Goal: Transaction & Acquisition: Subscribe to service/newsletter

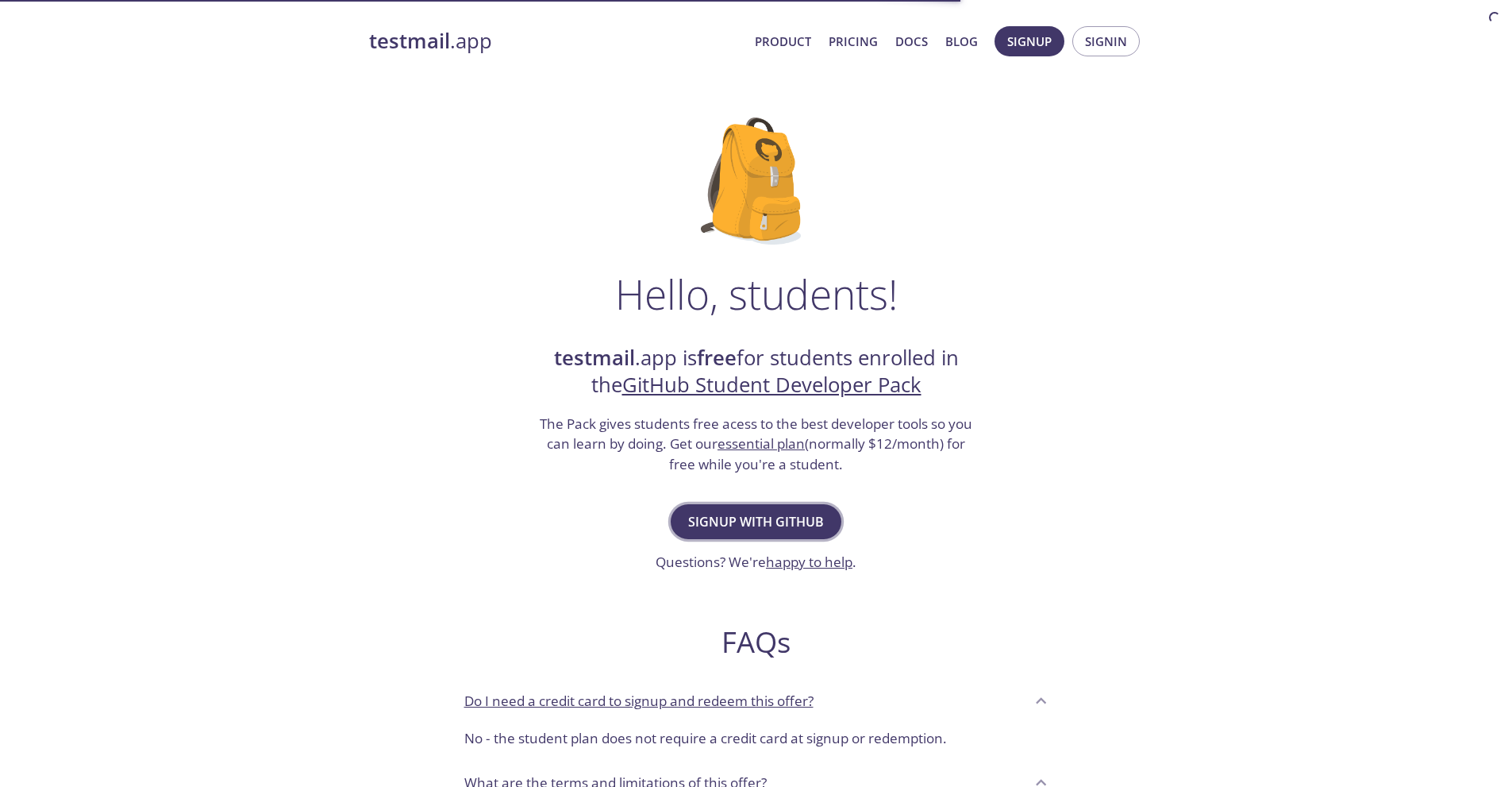
click at [709, 530] on span "Signup with GitHub" at bounding box center [756, 521] width 136 height 22
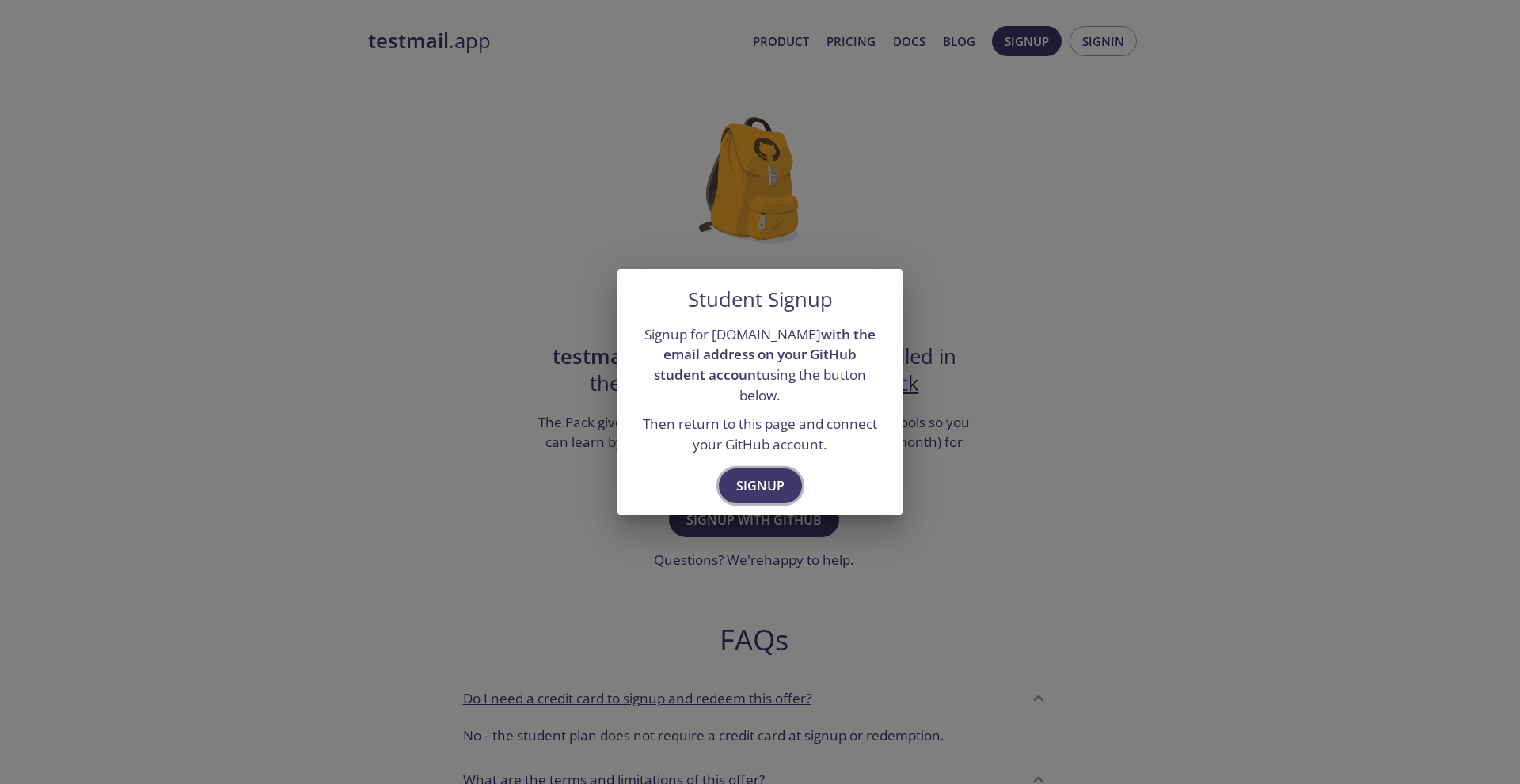
click at [775, 478] on span "Signup" at bounding box center [760, 485] width 48 height 22
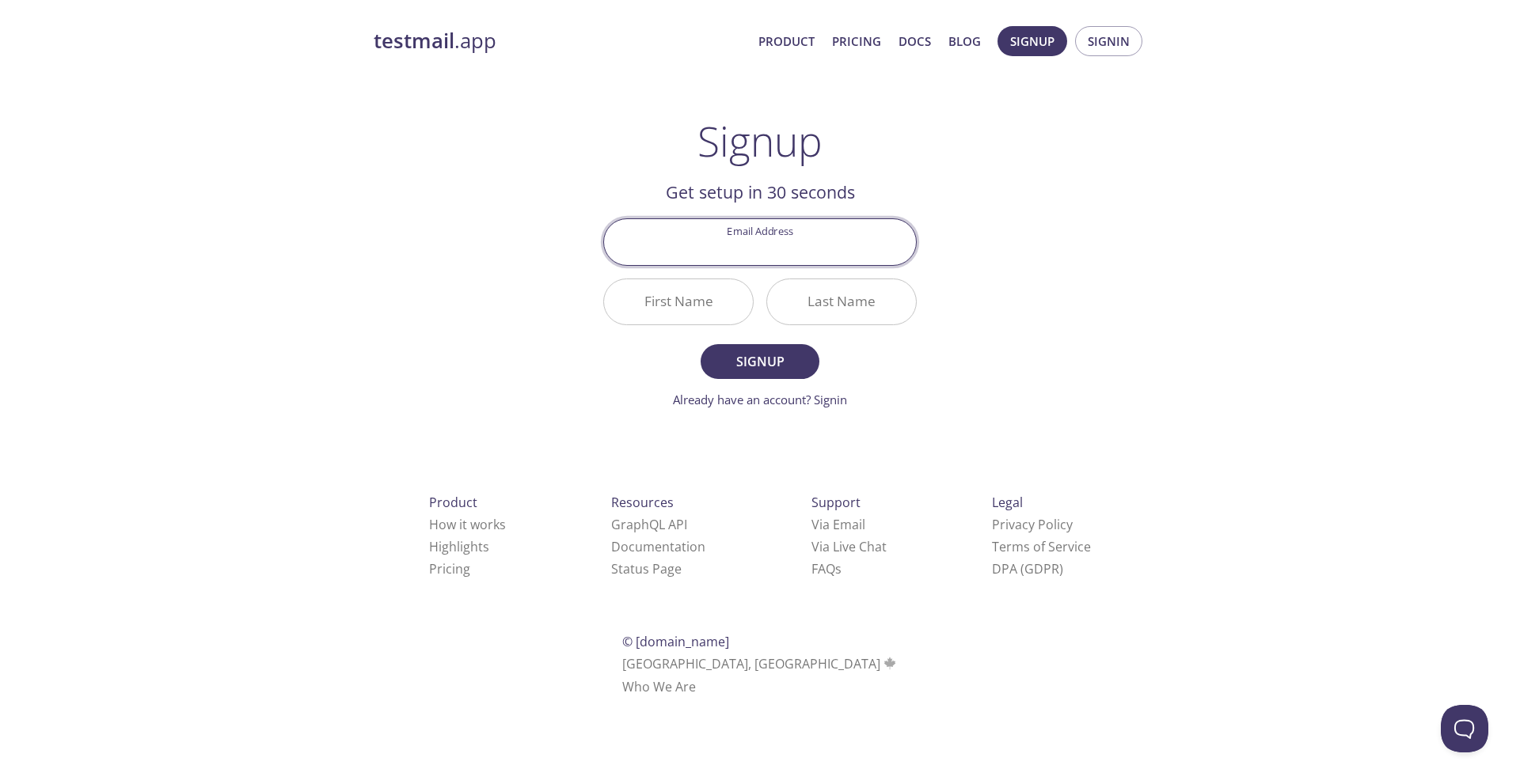
click at [773, 254] on input "Email Address" at bounding box center [760, 241] width 312 height 45
type input "[EMAIL_ADDRESS][DOMAIN_NAME]"
click at [681, 303] on input "First Name" at bounding box center [678, 301] width 149 height 45
type input "Luiza"
click at [812, 273] on div "Last Name" at bounding box center [842, 302] width 163 height 60
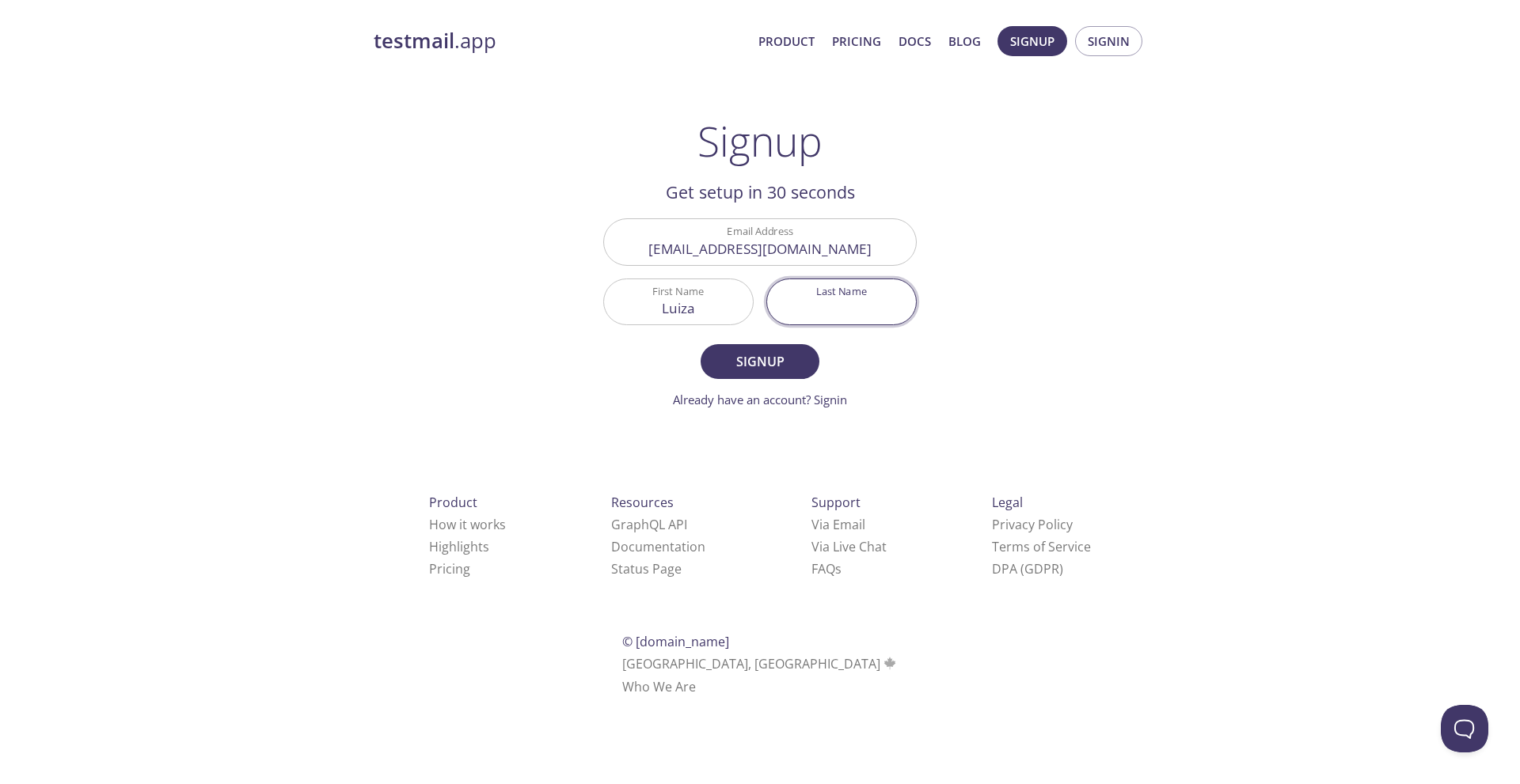
click at [835, 302] on input "Last Name" at bounding box center [842, 301] width 149 height 45
type input "marialva"
click at [744, 360] on span "Signup" at bounding box center [759, 361] width 84 height 22
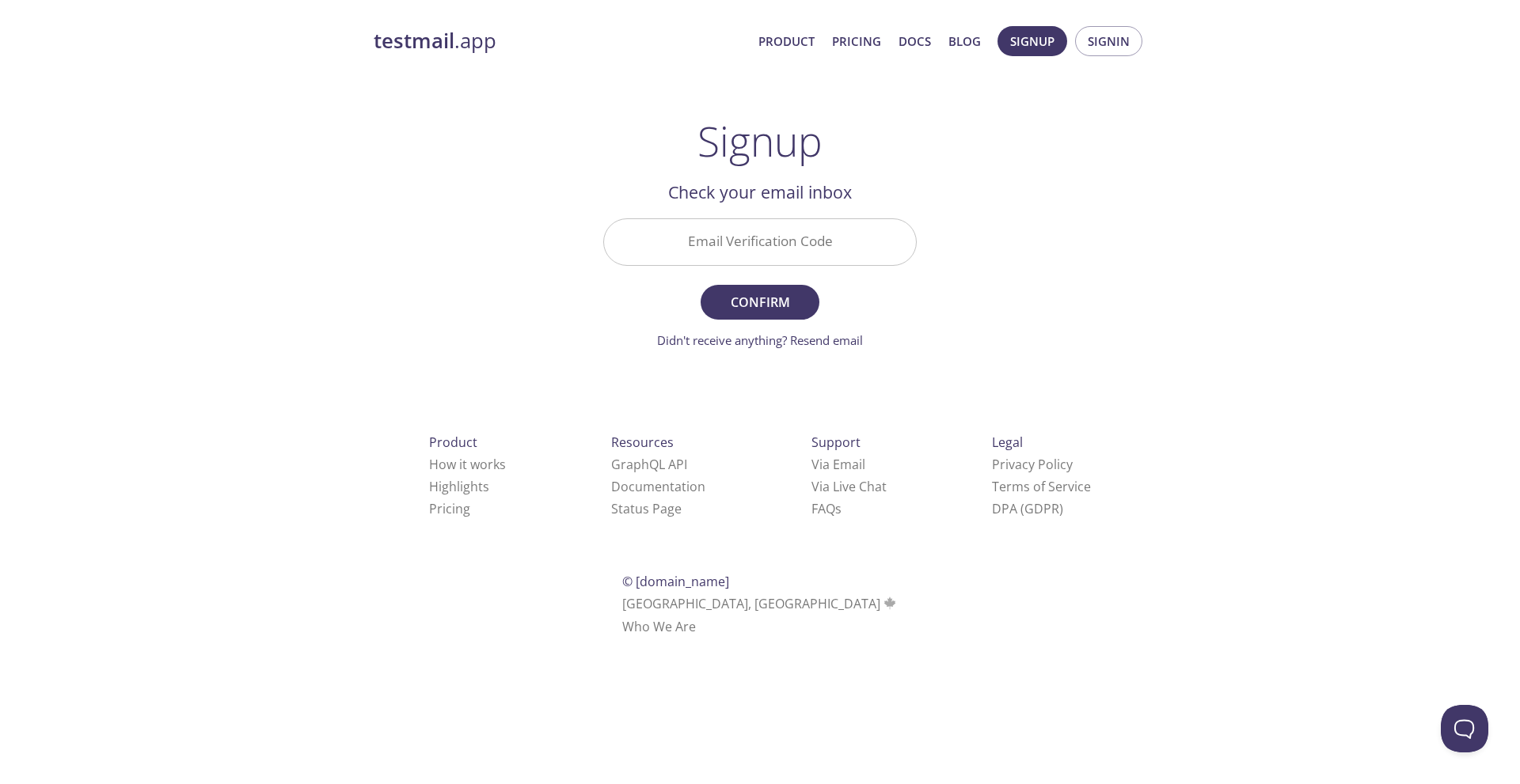
click at [757, 268] on div "Email Verification Code" at bounding box center [759, 241] width 326 height 60
click at [771, 246] on input "Email Verification Code" at bounding box center [760, 241] width 312 height 45
paste input "E9YV1HK"
type input "E9YV1HK"
click at [747, 310] on span "Confirm" at bounding box center [759, 302] width 84 height 22
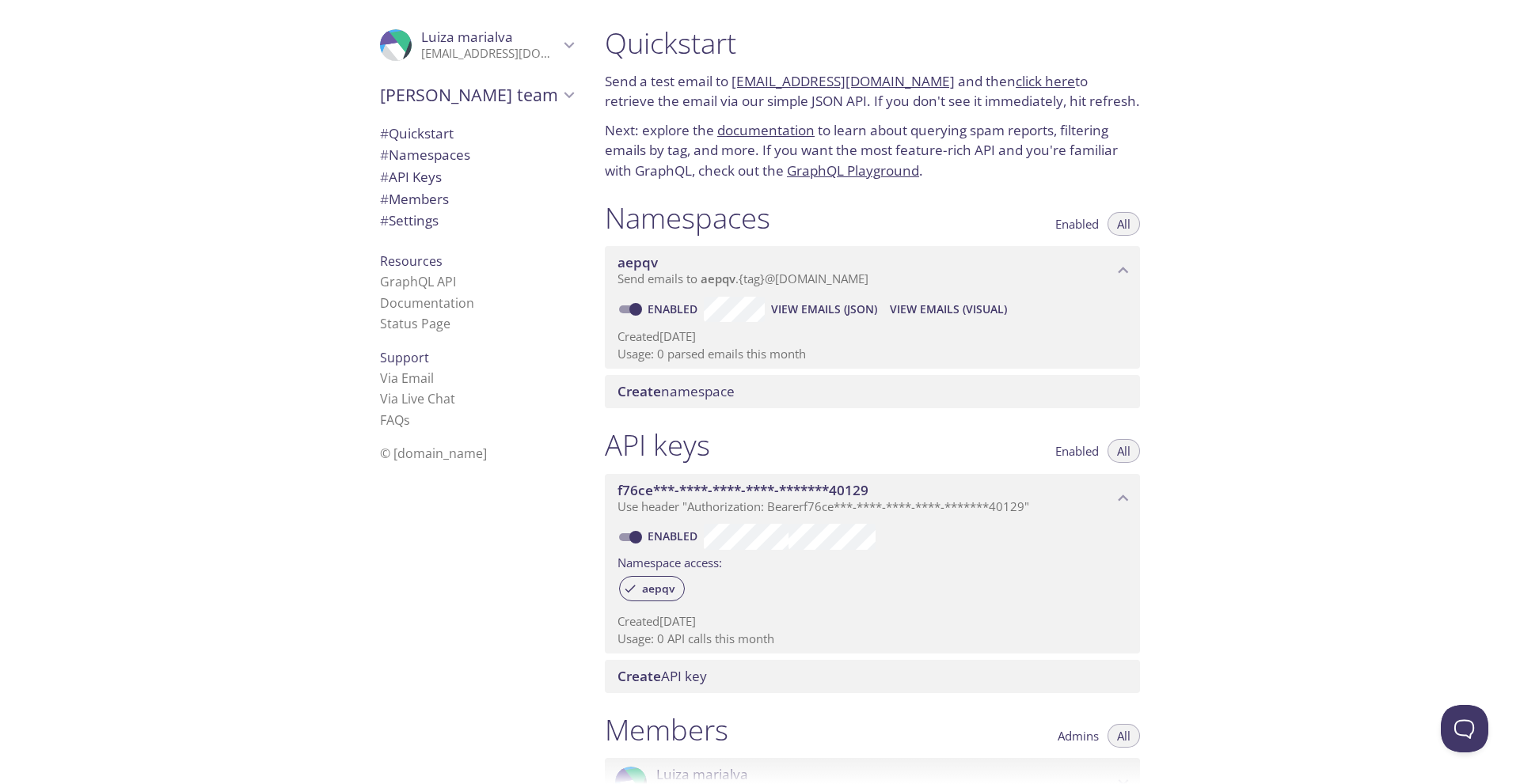
drag, startPoint x: 731, startPoint y: 75, endPoint x: 927, endPoint y: 79, distance: 196.0
click at [927, 79] on p "Send a test email to aepqv.test@inbox.testmail.app and then click here to retri…" at bounding box center [872, 91] width 535 height 40
copy p "aepqv.test@inbox.testmail.app"
click at [1127, 148] on p "Next: explore the documentation to learn about querying spam reports, filtering…" at bounding box center [872, 150] width 535 height 61
click at [1198, 131] on div "Quickstart Send a test email to aepqv.test@inbox.testmail.app and then click he…" at bounding box center [1056, 392] width 927 height 784
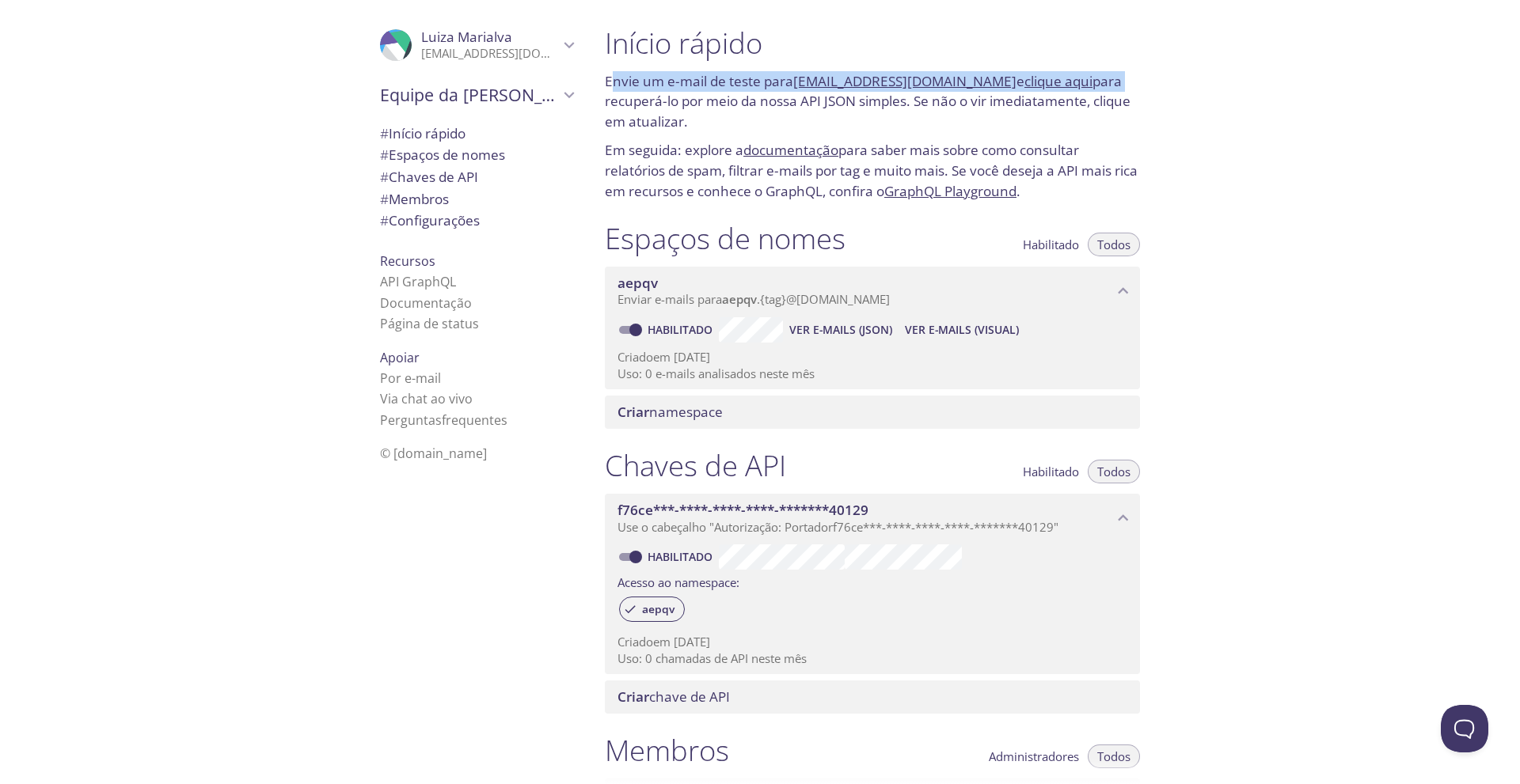
drag, startPoint x: 678, startPoint y: 80, endPoint x: 1118, endPoint y: 83, distance: 440.0
click at [1118, 83] on p "Envie um e-mail de teste para aepqv.test@inbox.testmail.app e clique aqui para …" at bounding box center [872, 101] width 535 height 61
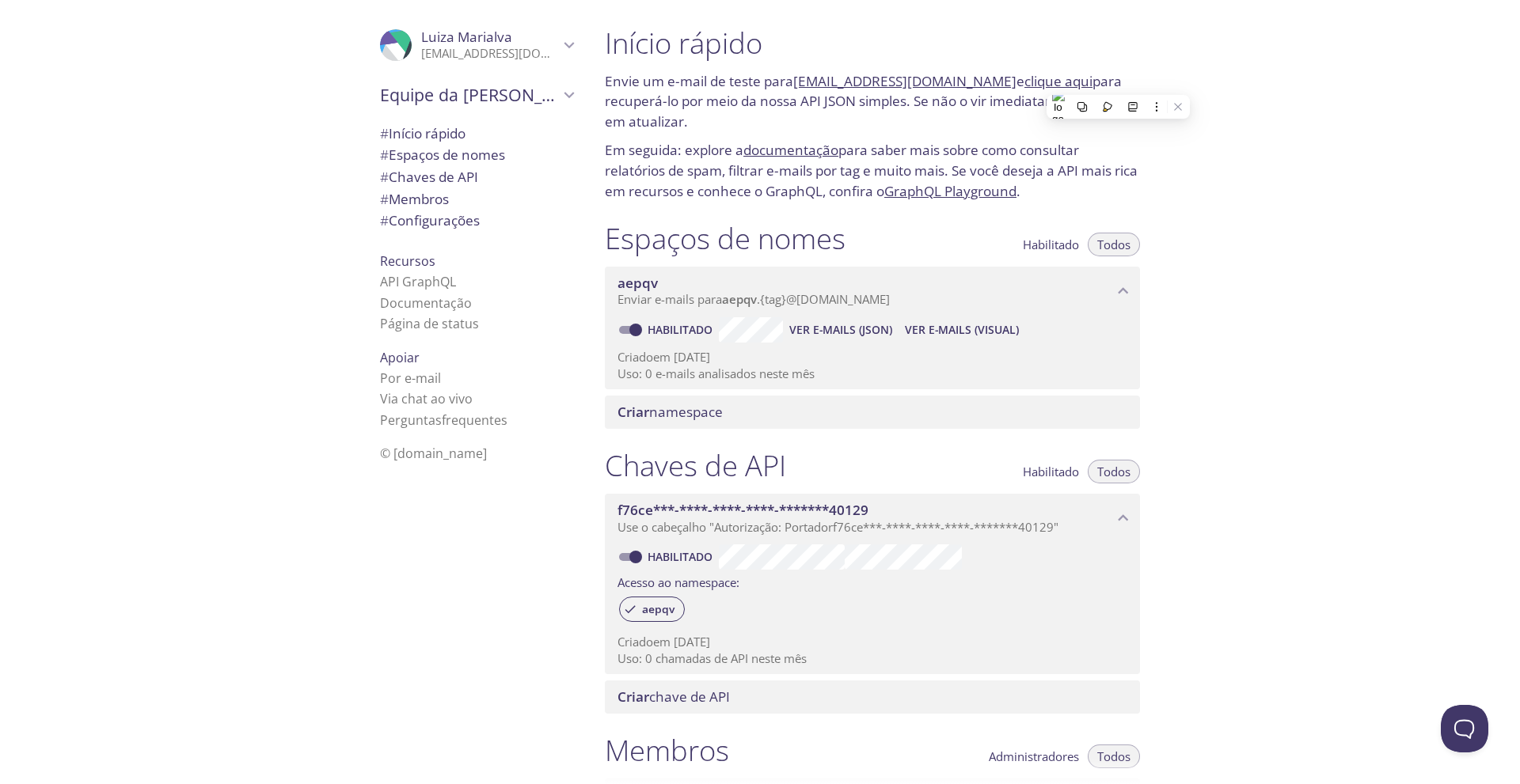
click at [1226, 98] on div "Início rápido Envie um e-mail de teste para aepqv.test@inbox.testmail.app e cli…" at bounding box center [1056, 392] width 927 height 784
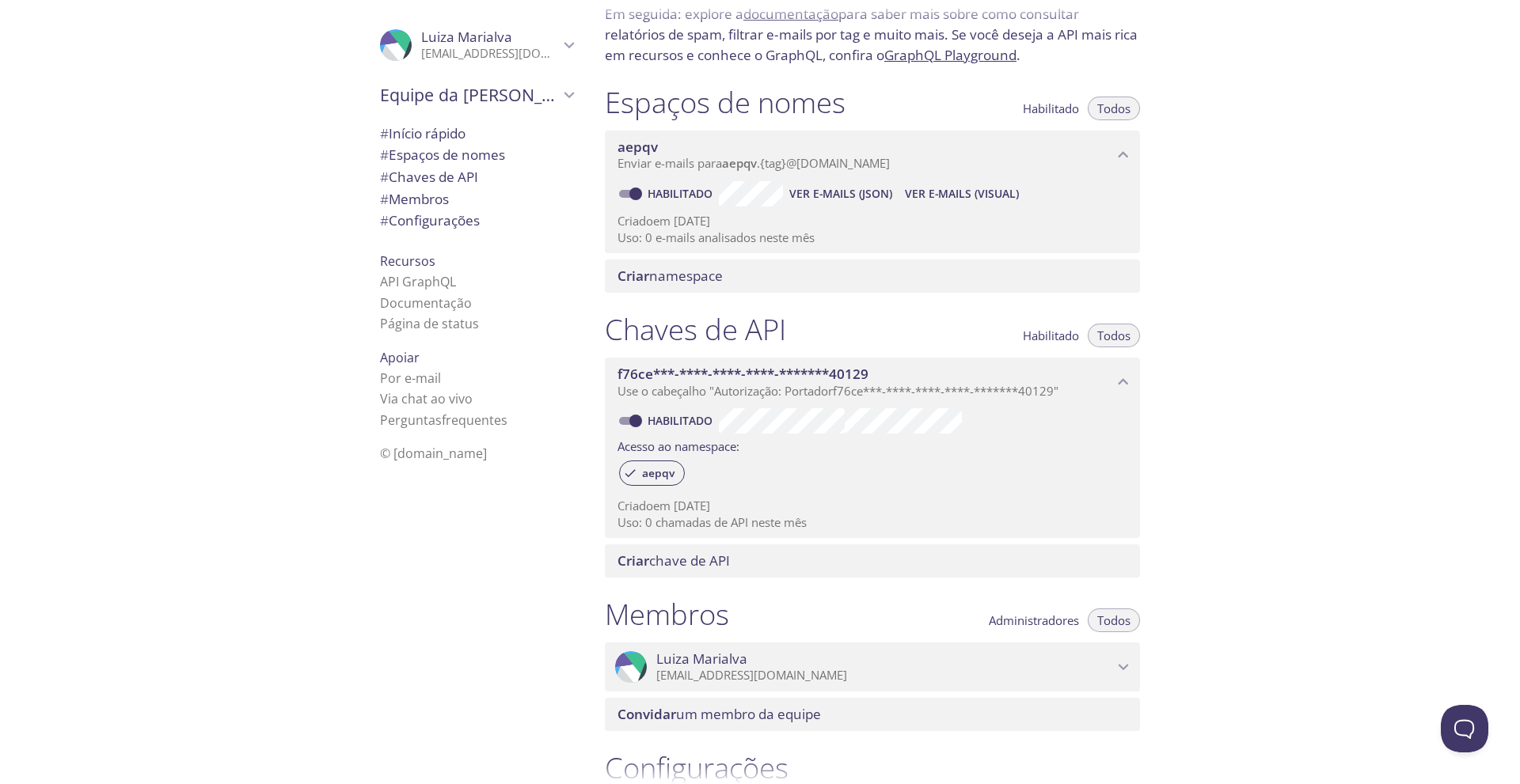
scroll to position [158, 0]
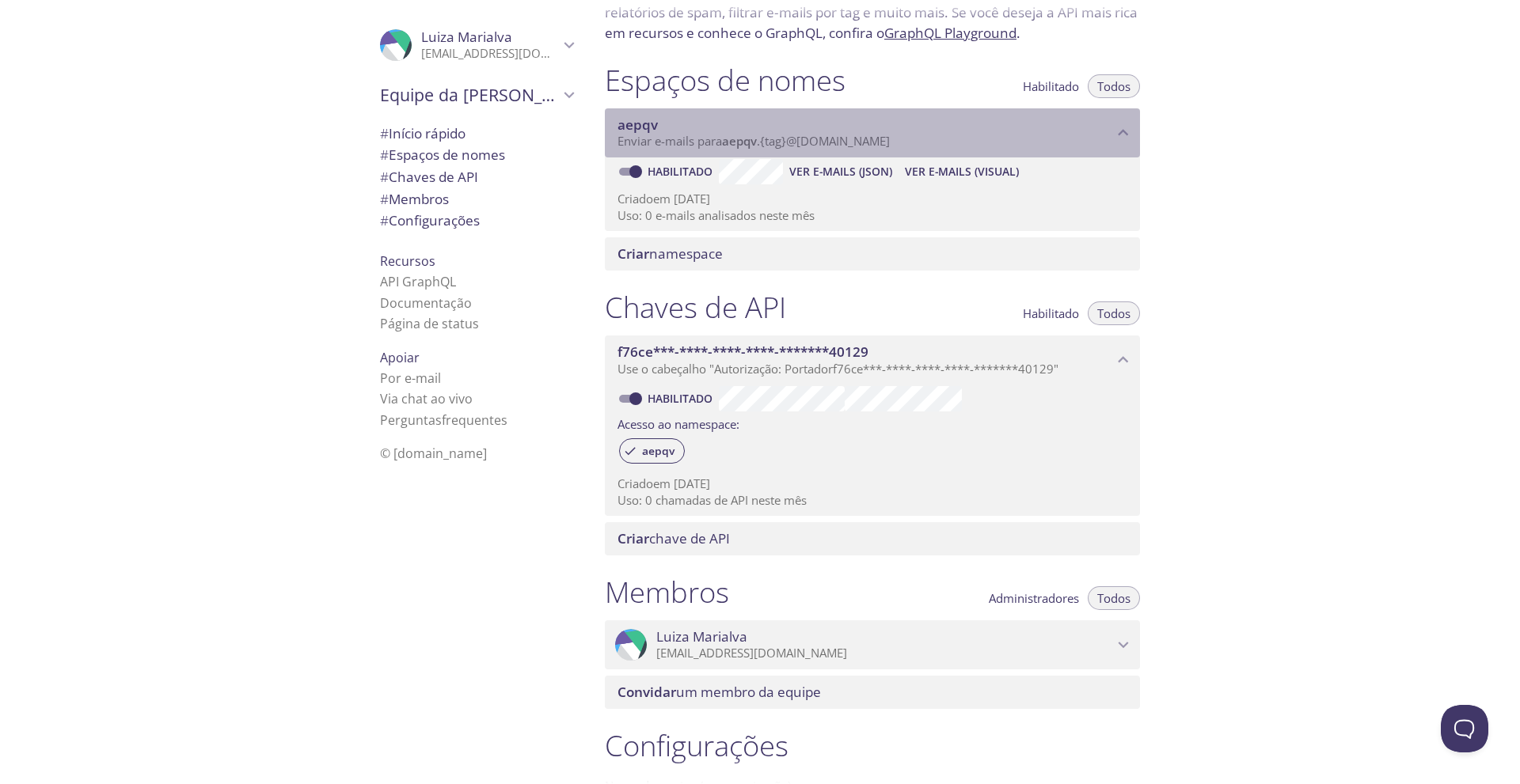
click at [1068, 131] on span "aepqv" at bounding box center [864, 125] width 496 height 17
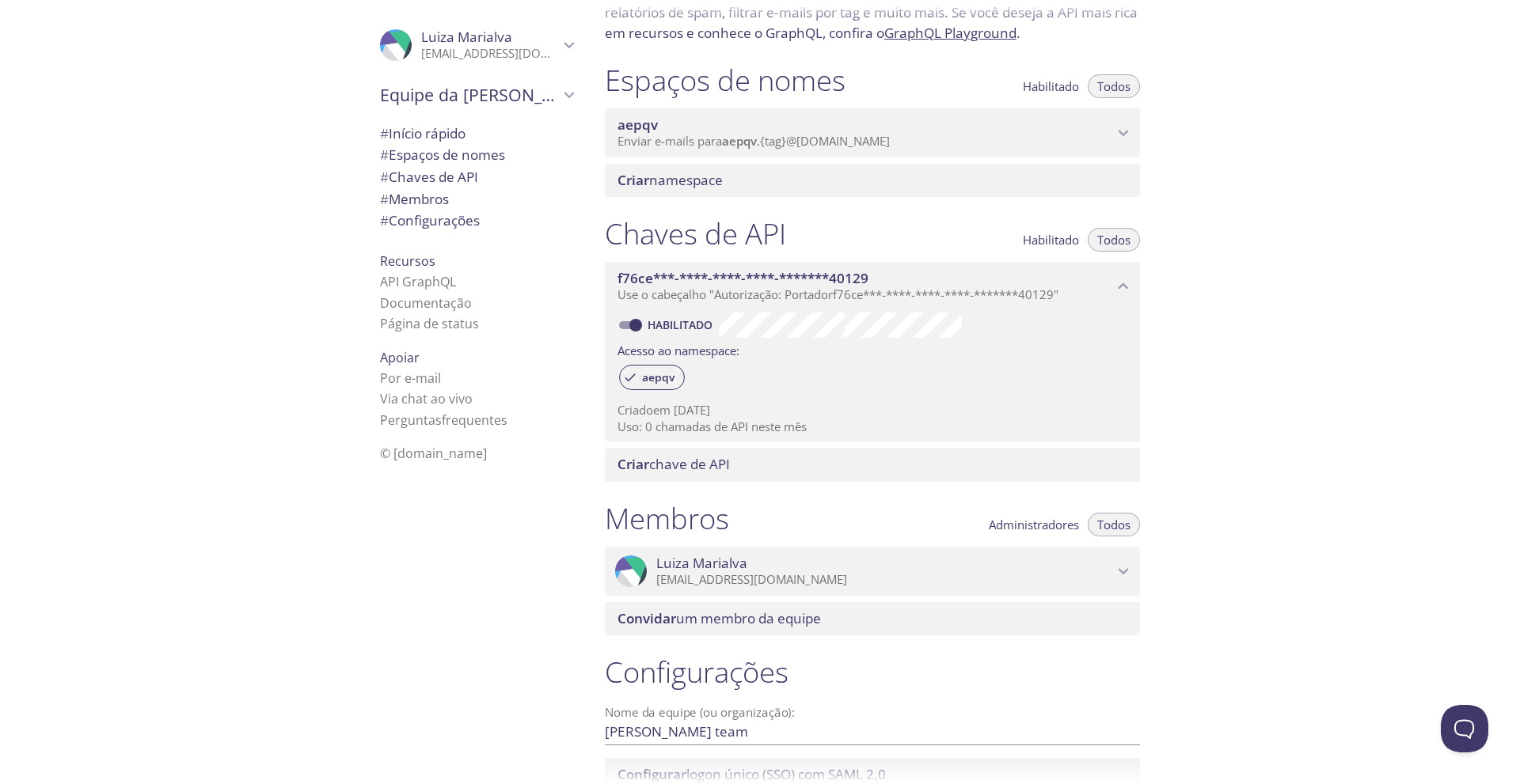
click at [1068, 131] on span "aepqv" at bounding box center [864, 125] width 496 height 17
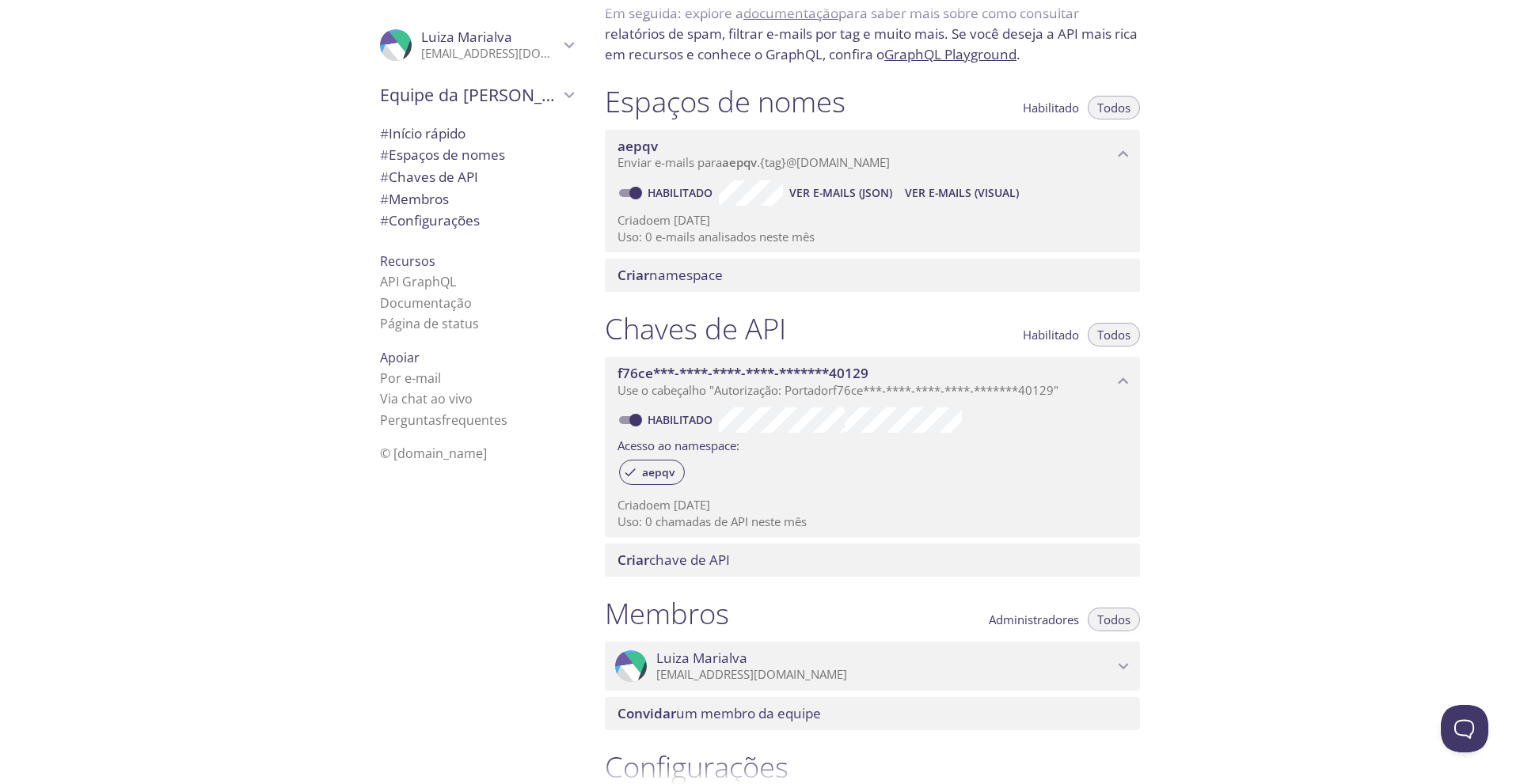
scroll to position [105, 0]
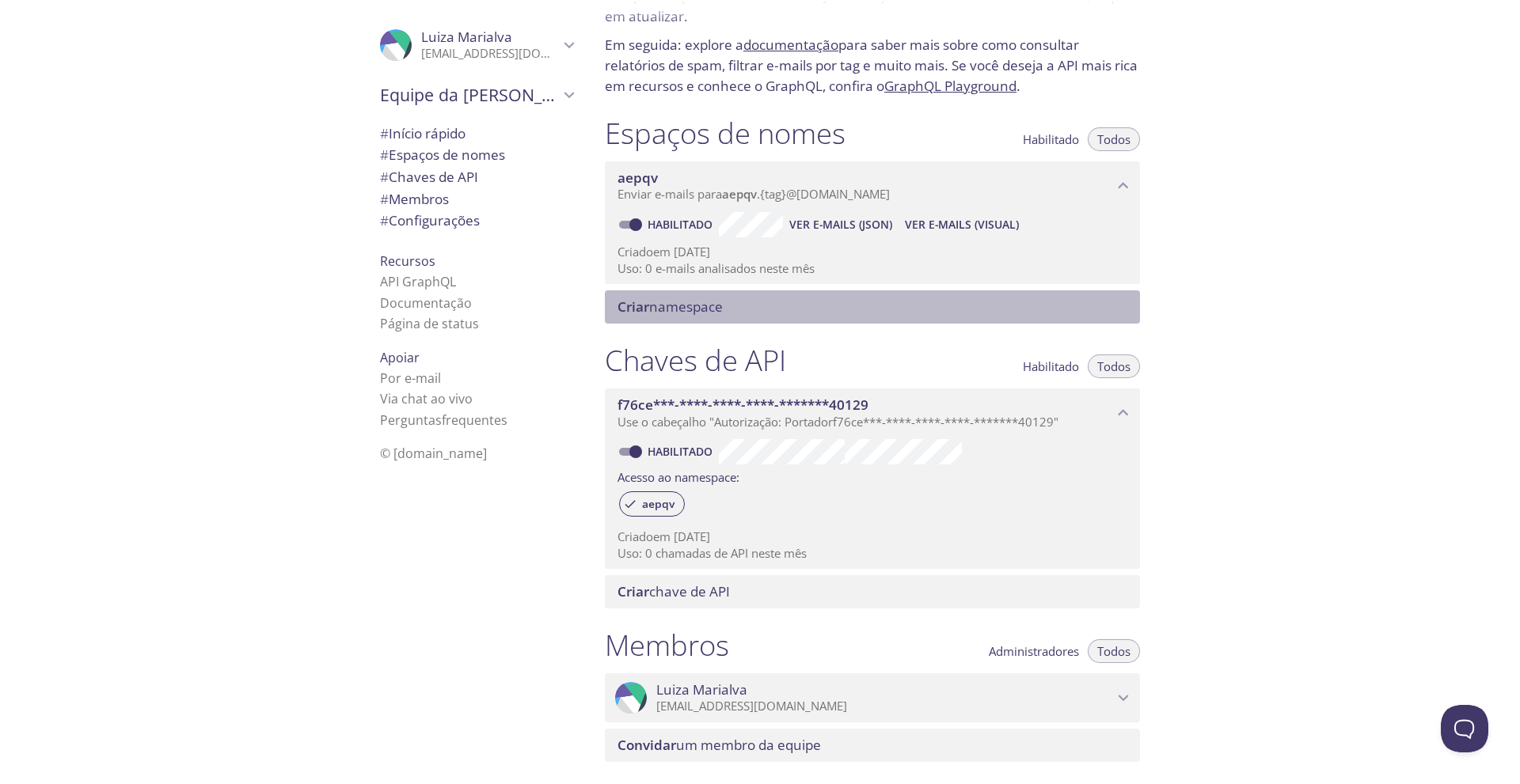
click at [678, 304] on font "namespace" at bounding box center [686, 307] width 73 height 18
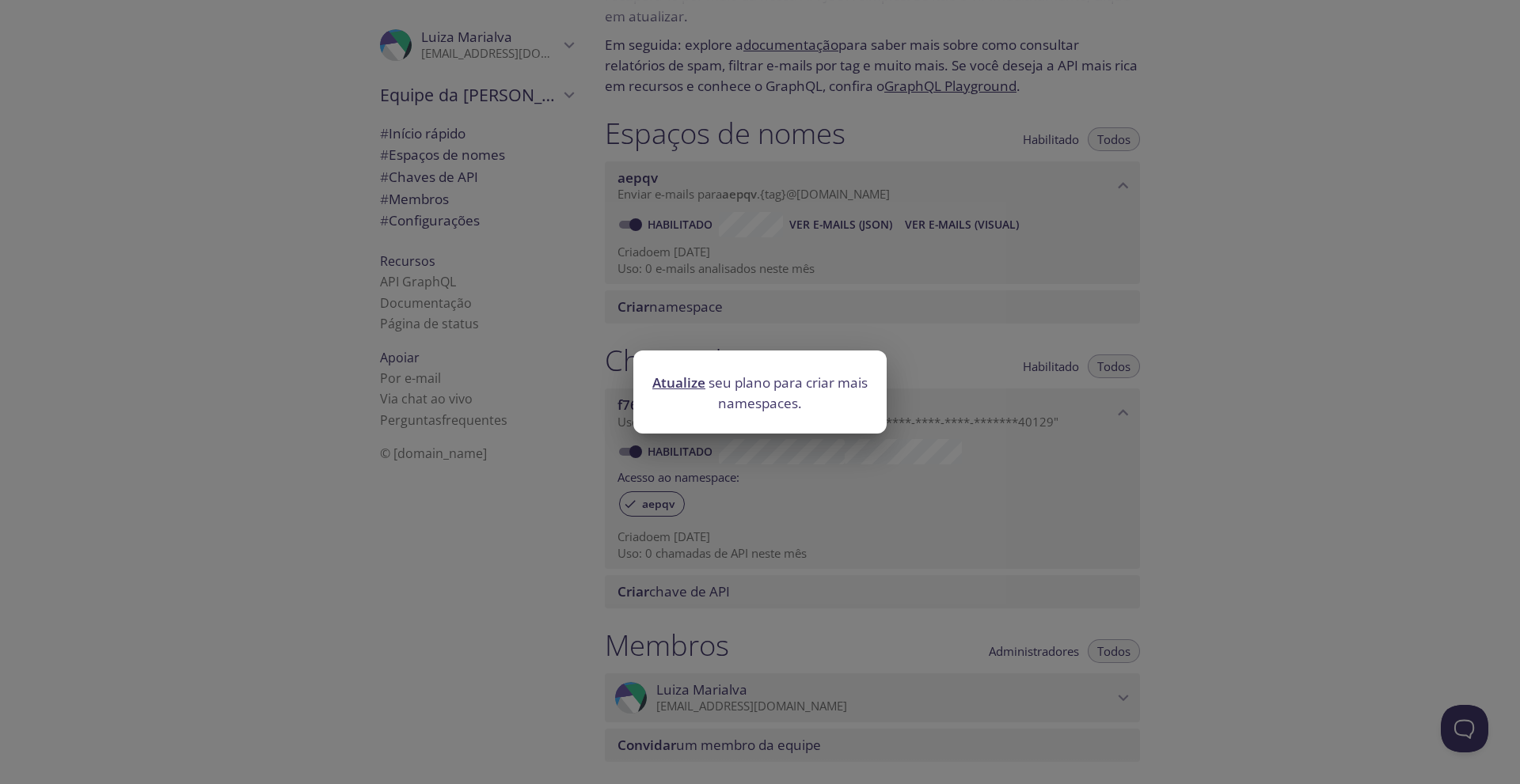
click at [865, 323] on div "Atualize seu plano para criar mais namespaces." at bounding box center [760, 392] width 1520 height 784
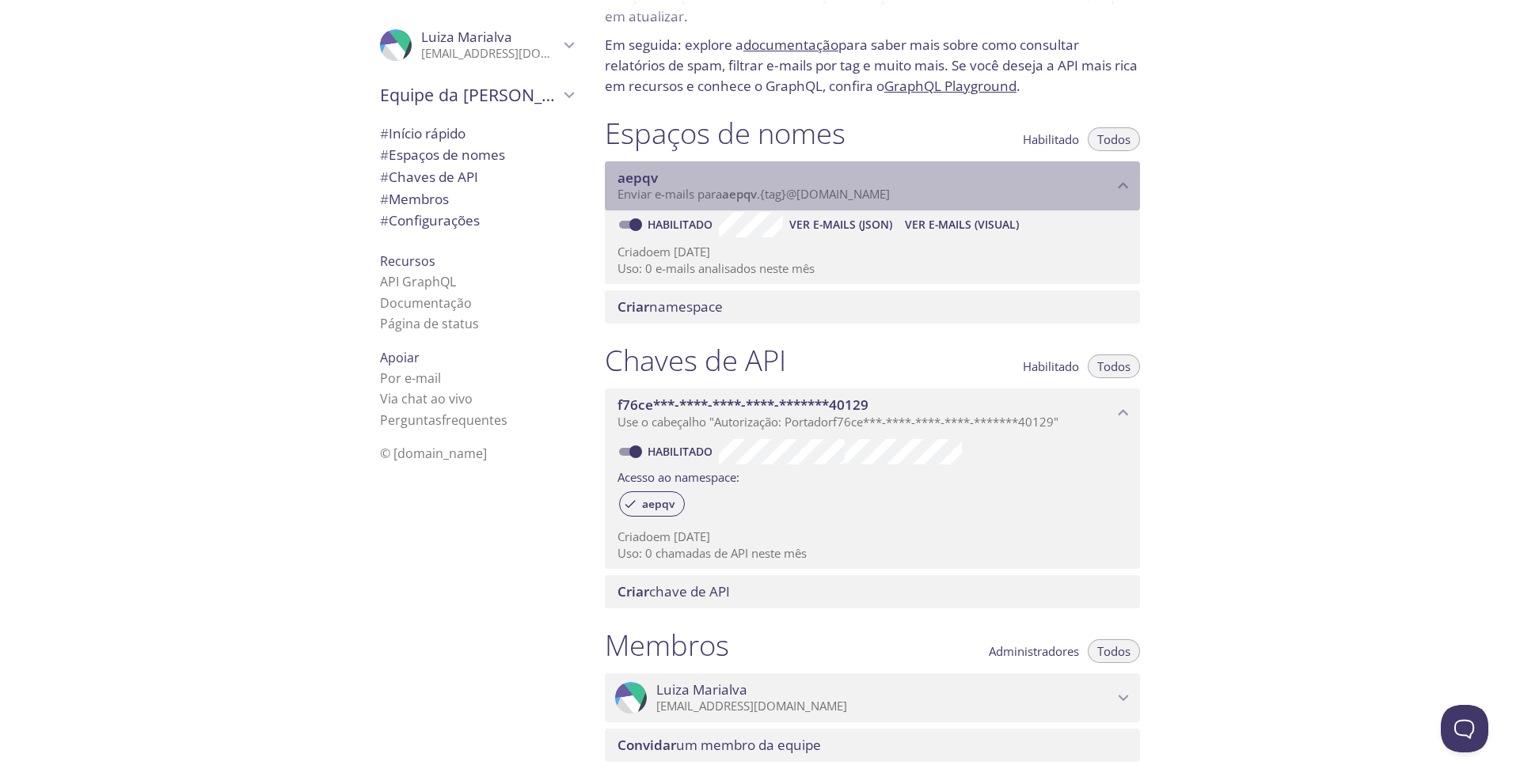
drag, startPoint x: 626, startPoint y: 179, endPoint x: 676, endPoint y: 176, distance: 50.1
click at [678, 176] on div "aepqv Enviar e-mails para aepqv . {tag} @inbox.testmail.app" at bounding box center [872, 186] width 535 height 49
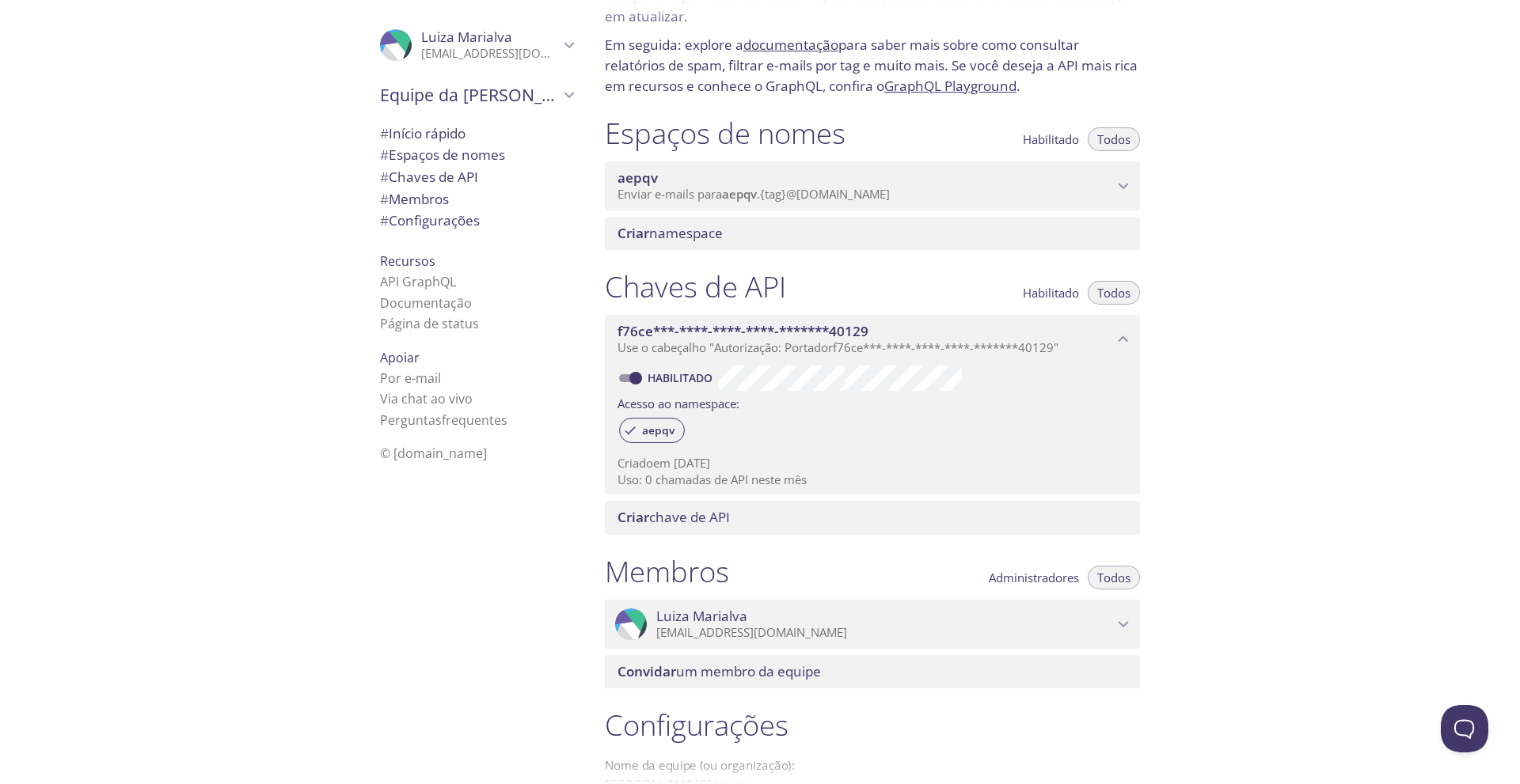
click at [808, 174] on span "aepqv" at bounding box center [864, 177] width 496 height 17
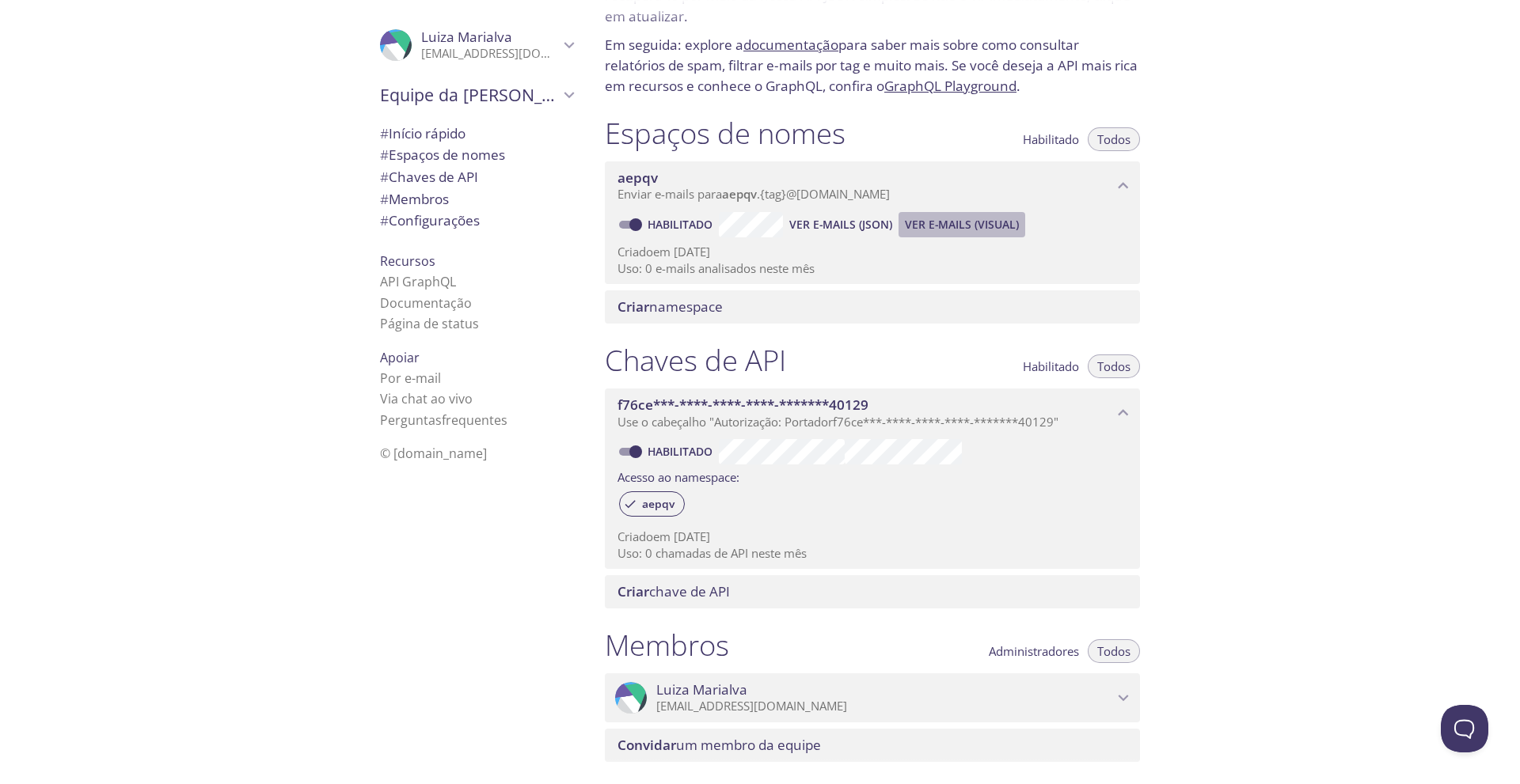
click at [972, 222] on font "Ver e-mails (visual)" at bounding box center [962, 224] width 114 height 15
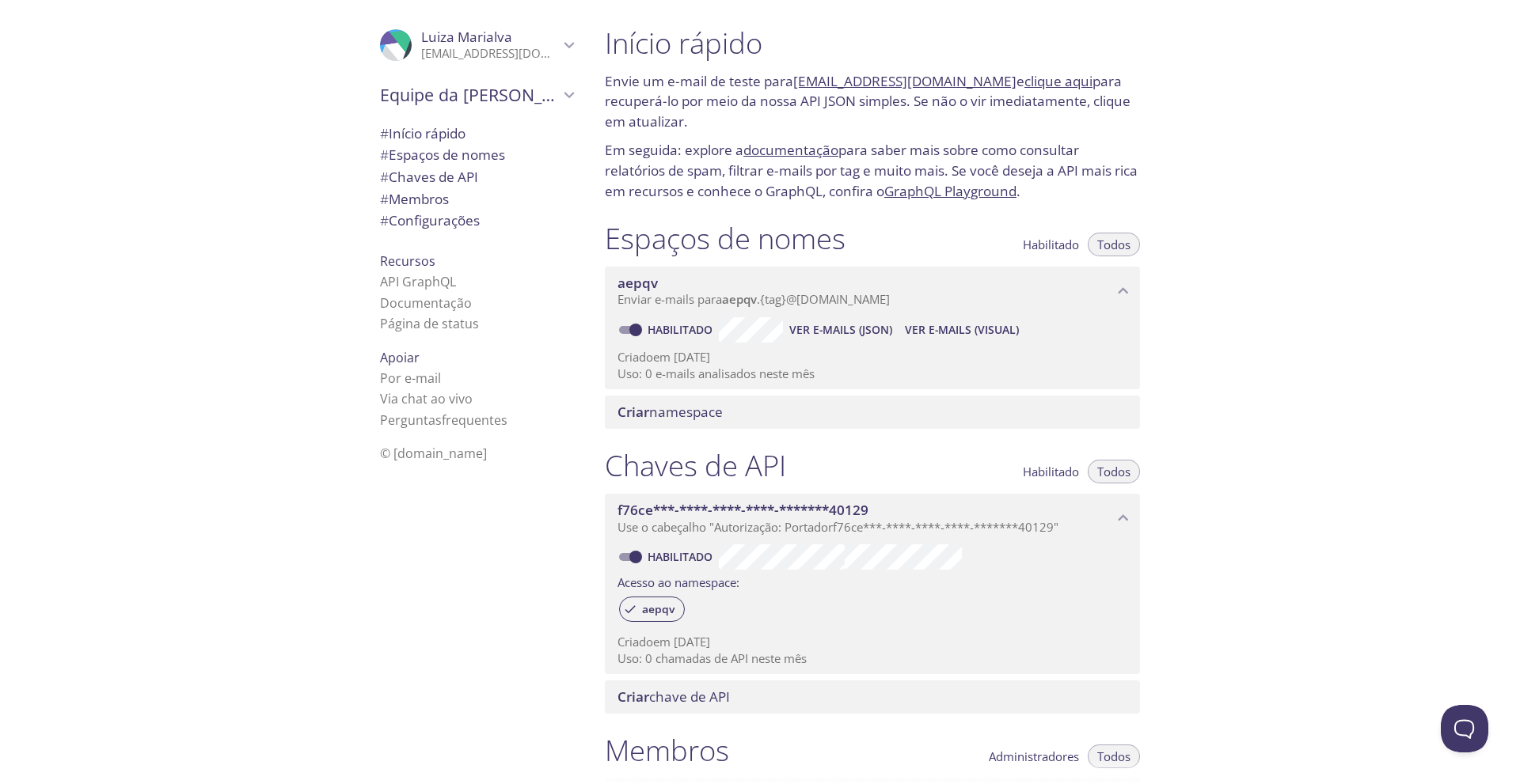
click at [434, 128] on font "Início rápido" at bounding box center [427, 133] width 77 height 18
click at [799, 299] on font "@inbox.testmail.app" at bounding box center [838, 299] width 104 height 16
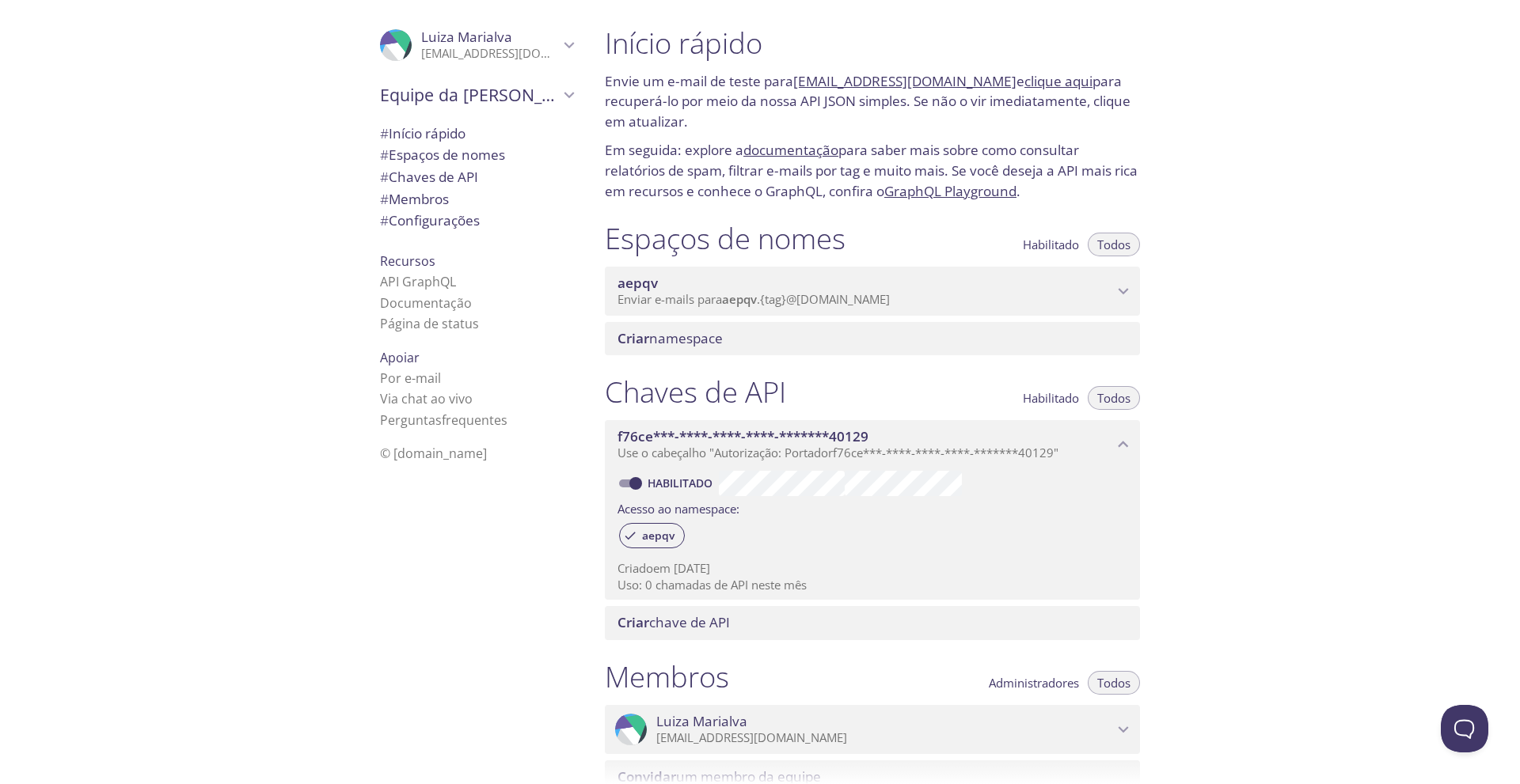
click at [786, 296] on font "{tag}" at bounding box center [773, 299] width 26 height 16
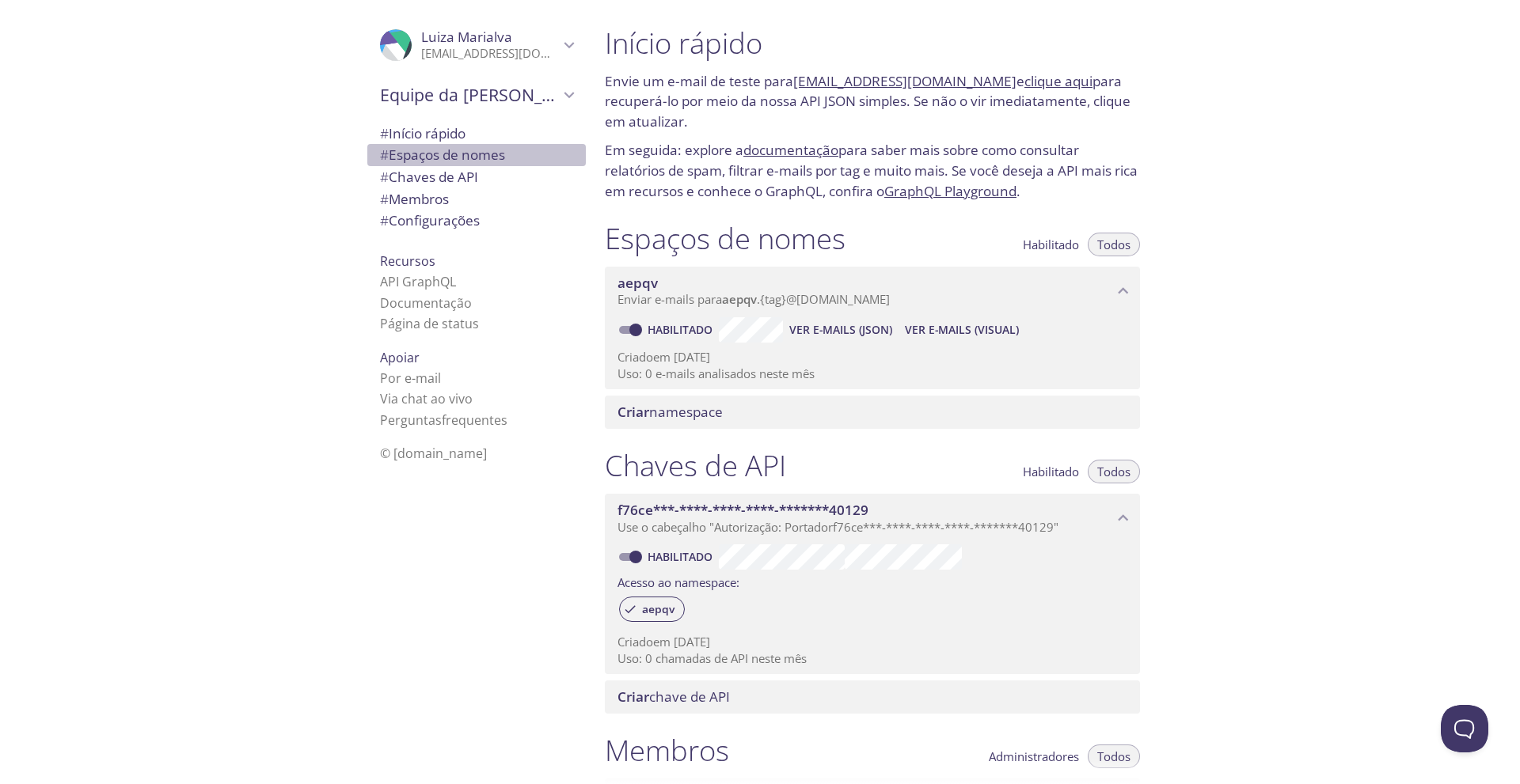
click at [460, 162] on font "Espaços de nomes" at bounding box center [447, 154] width 117 height 18
click at [571, 46] on div ".cls-1 { fill: #6d5ca8; } .cls-2 { fill: #3fc191; } .cls-3 { fill: #3b4752; } .…" at bounding box center [477, 45] width 219 height 52
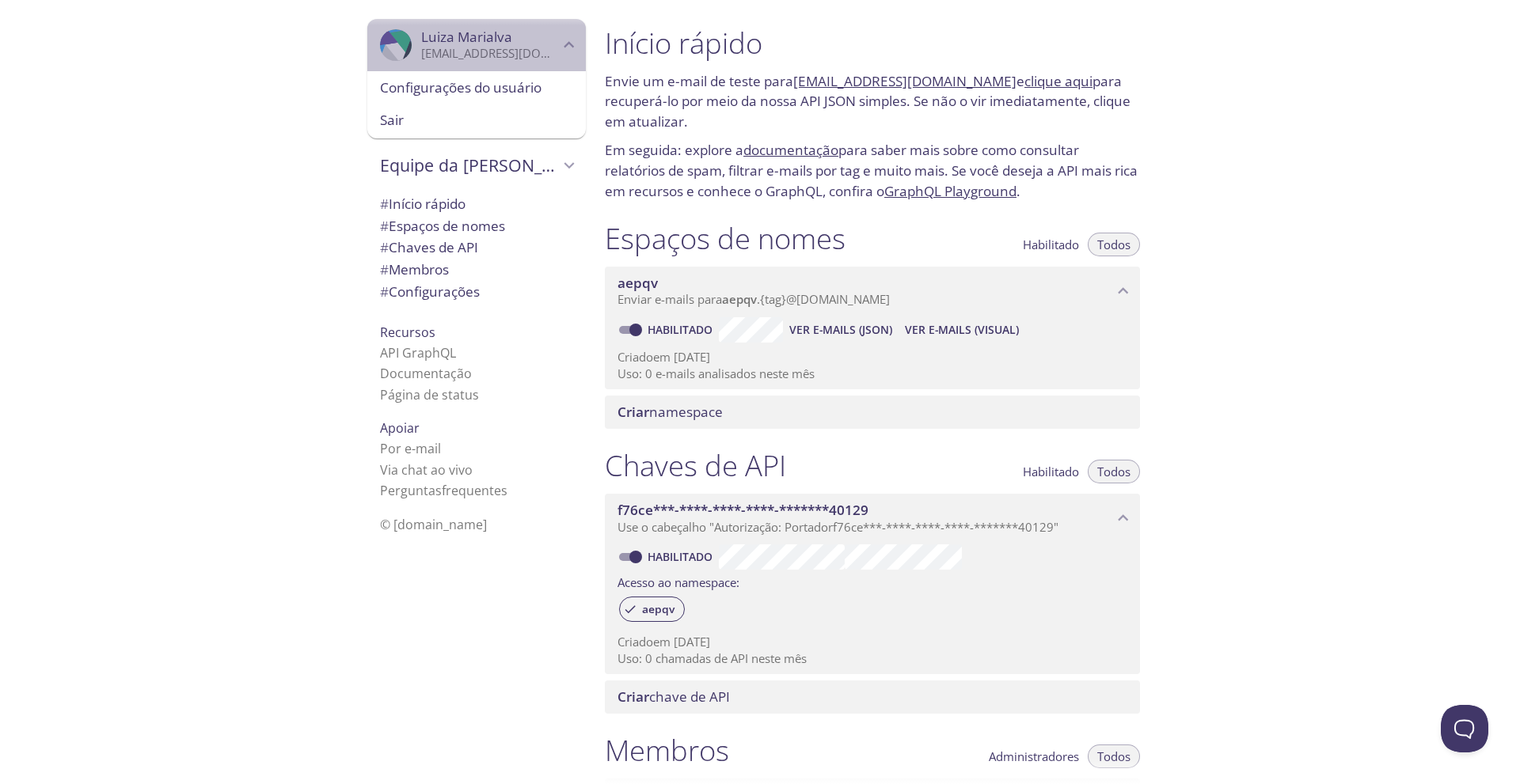
click at [527, 49] on font "[EMAIL_ADDRESS][DOMAIN_NAME]" at bounding box center [517, 52] width 191 height 16
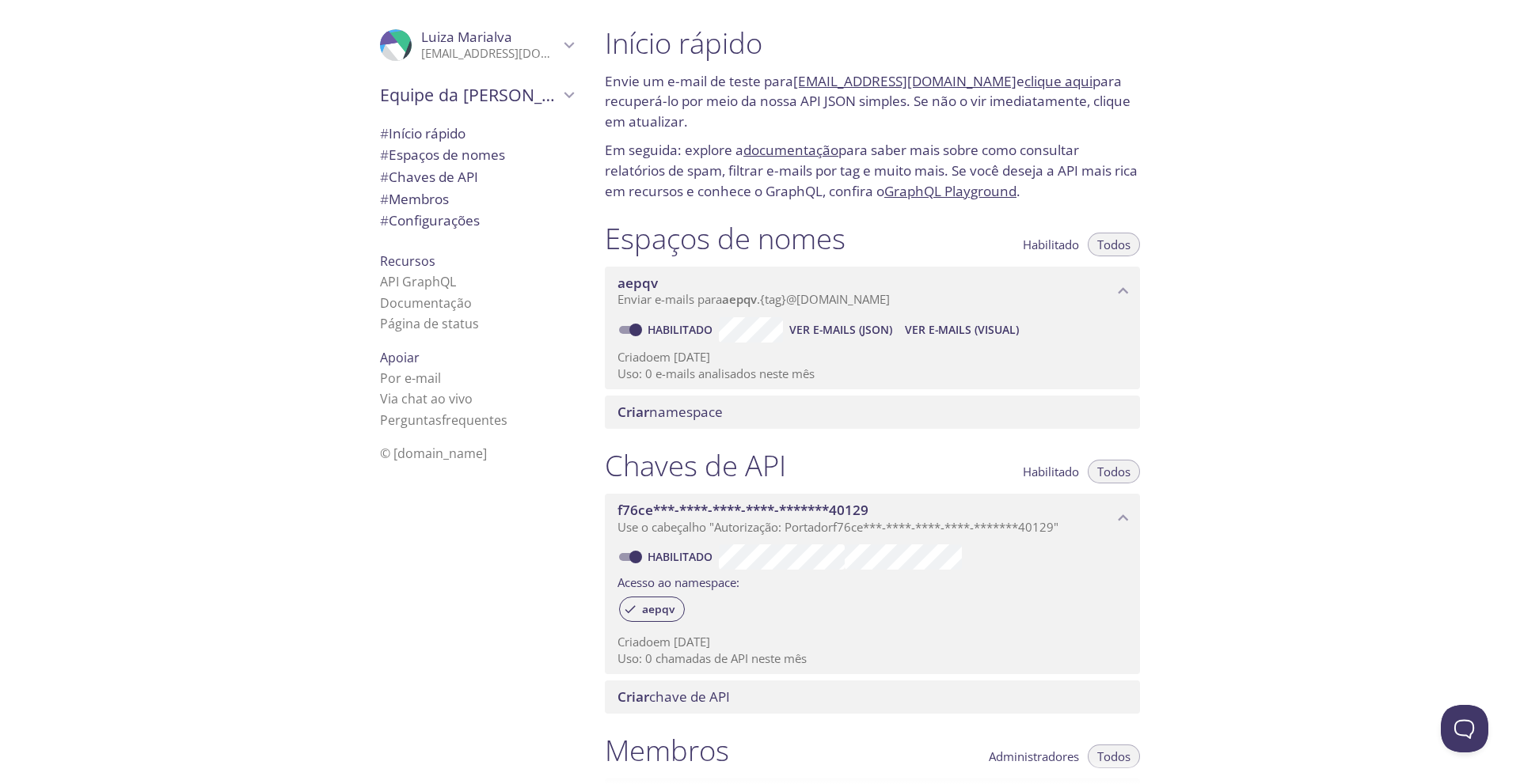
click at [847, 81] on font "aepqv.test@inbox.testmail.app" at bounding box center [904, 81] width 223 height 18
